Goal: Task Accomplishment & Management: Use online tool/utility

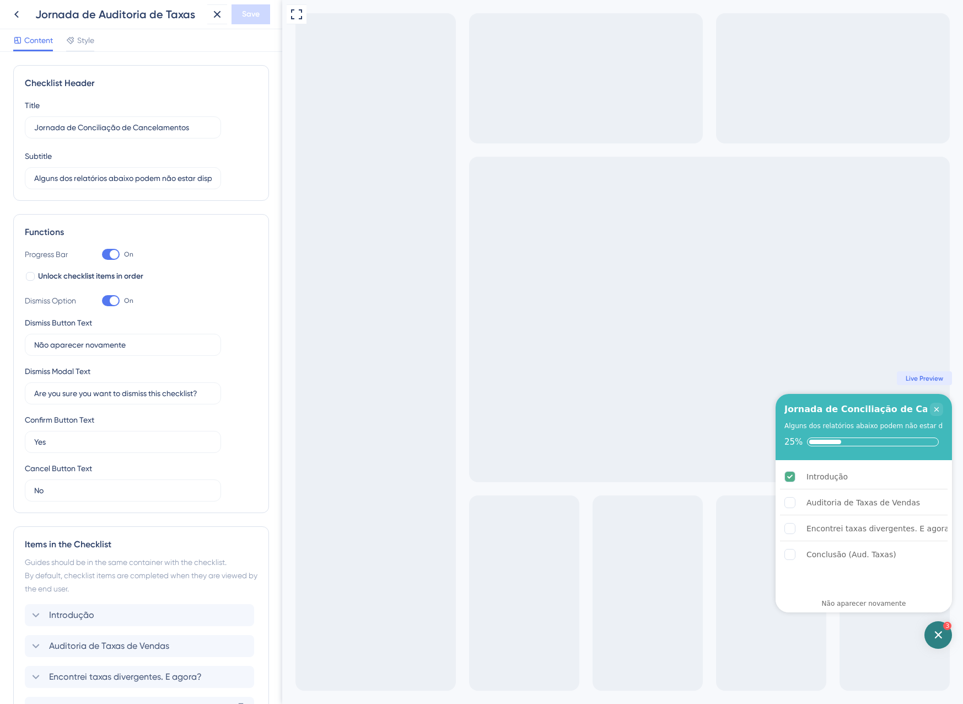
scroll to position [255, 0]
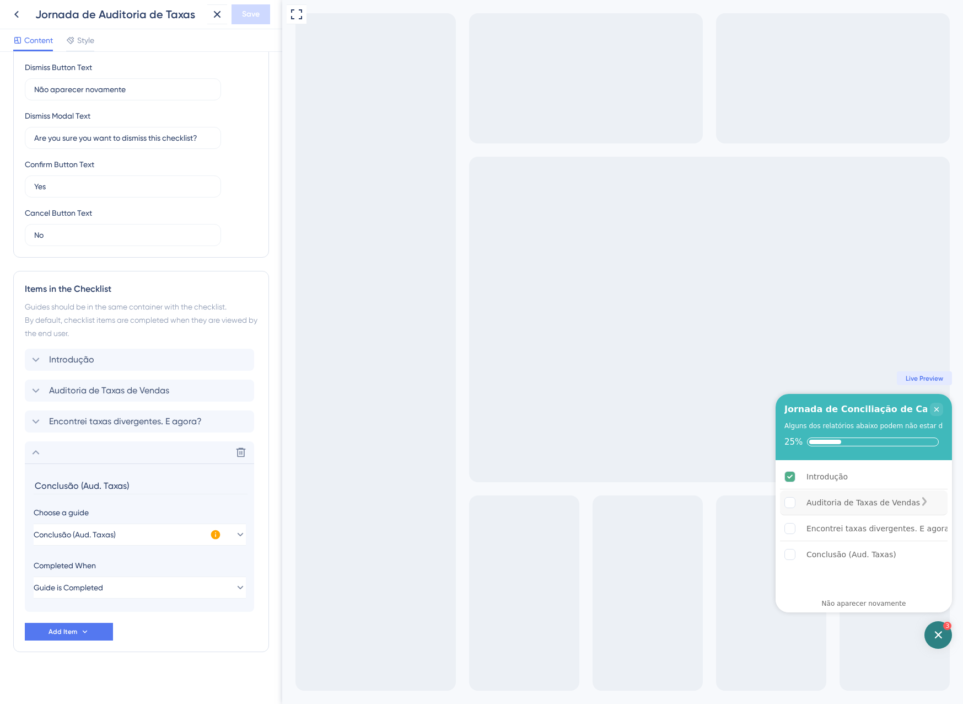
click at [795, 505] on rect "Auditoria de Taxas de Vendas is incomplete." at bounding box center [790, 502] width 10 height 10
click at [814, 489] on div "Introdução" at bounding box center [864, 476] width 168 height 25
click at [829, 504] on div "Auditoria de Taxas de Vendas" at bounding box center [864, 502] width 114 height 13
click at [143, 486] on input "Conclusão (Aud. Taxas)" at bounding box center [141, 485] width 214 height 17
drag, startPoint x: 146, startPoint y: 483, endPoint x: 77, endPoint y: 494, distance: 69.7
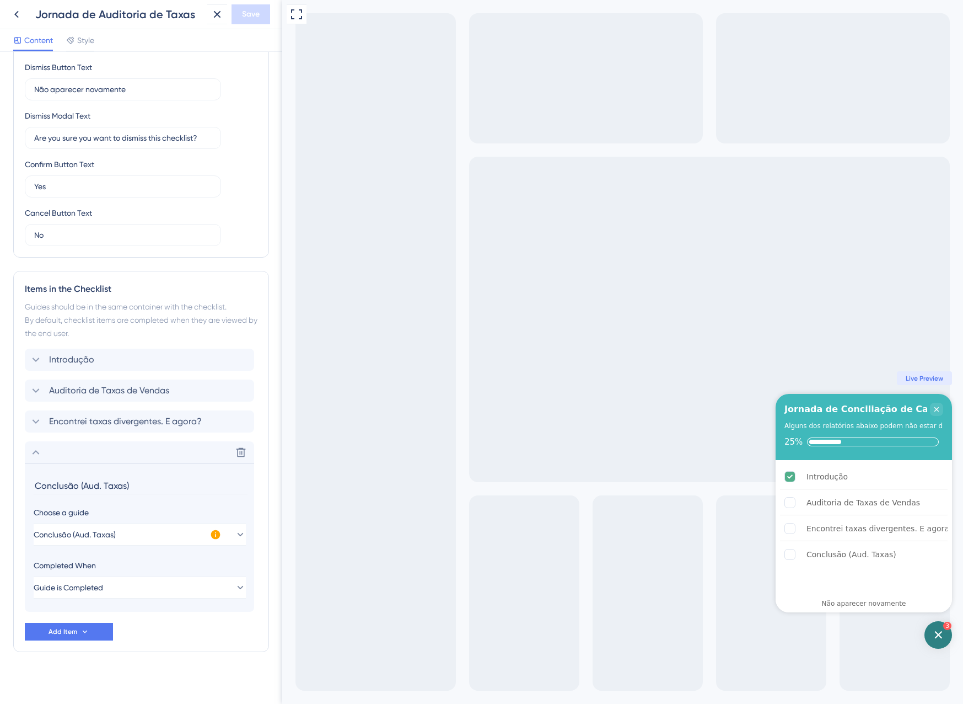
click at [77, 494] on input "Conclusão (Aud. Taxas)" at bounding box center [141, 485] width 214 height 17
type input "Conclusão"
click at [249, 20] on span "Save" at bounding box center [251, 14] width 18 height 13
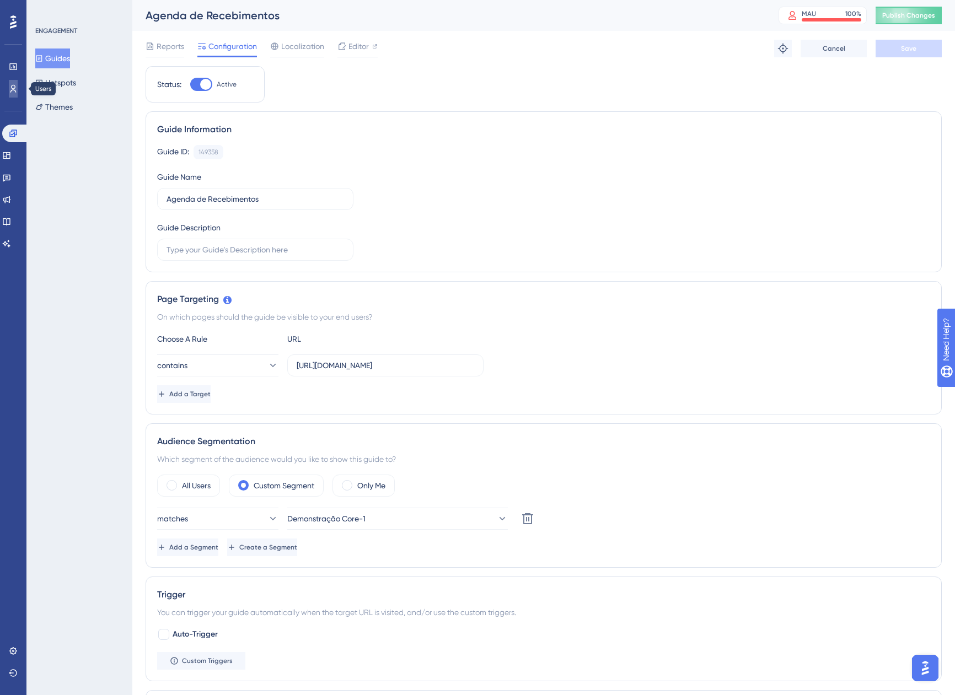
click at [9, 92] on link at bounding box center [13, 89] width 9 height 18
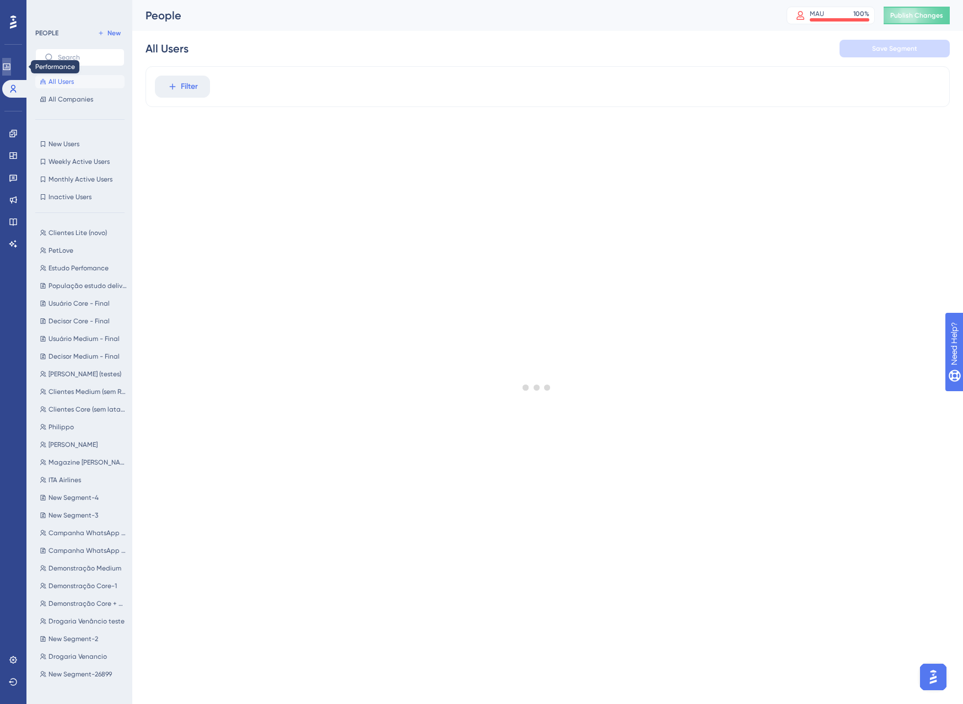
click at [10, 64] on icon at bounding box center [6, 66] width 7 height 7
